Goal: Task Accomplishment & Management: Manage account settings

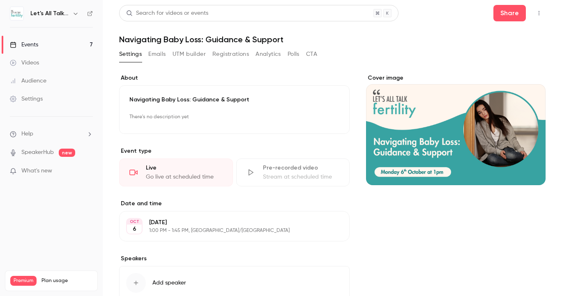
click at [45, 44] on link "Events 7" at bounding box center [51, 45] width 103 height 18
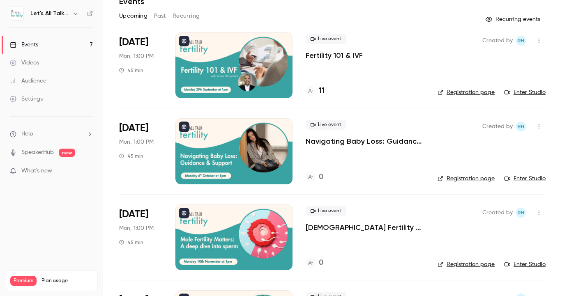
scroll to position [51, 0]
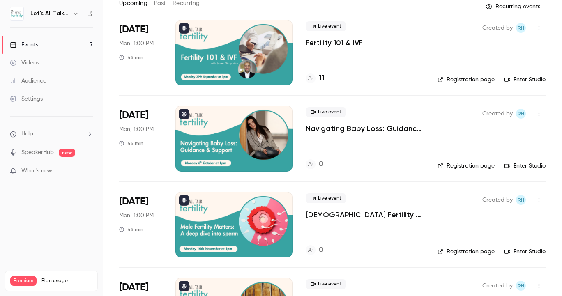
click at [339, 213] on p "[DEMOGRAPHIC_DATA] Fertility Matters: A deep dive into sperm" at bounding box center [364, 215] width 119 height 10
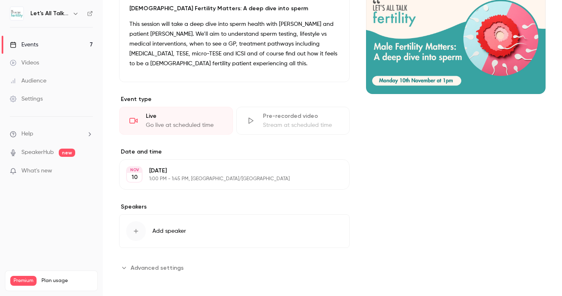
scroll to position [91, 0]
click at [170, 229] on span "Add speaker" at bounding box center [169, 231] width 34 height 8
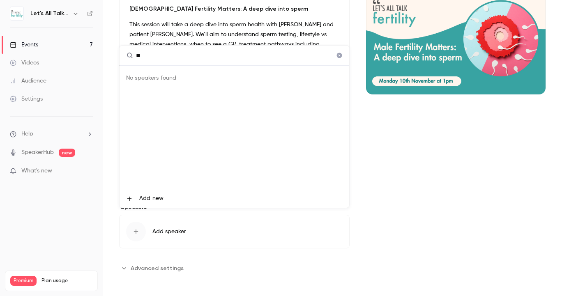
type input "*"
type input "****"
click at [340, 57] on icon "Clear" at bounding box center [339, 55] width 5 height 5
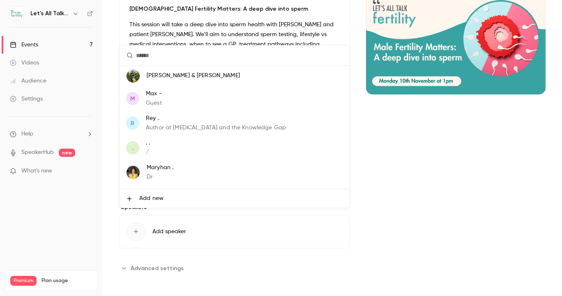
click at [394, 147] on div at bounding box center [281, 148] width 562 height 296
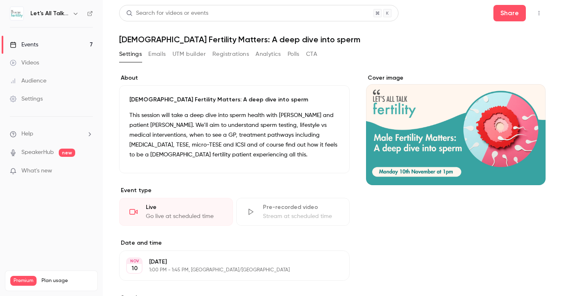
scroll to position [0, 0]
click at [37, 43] on div "Events" at bounding box center [24, 45] width 28 height 8
